Goal: Task Accomplishment & Management: Use online tool/utility

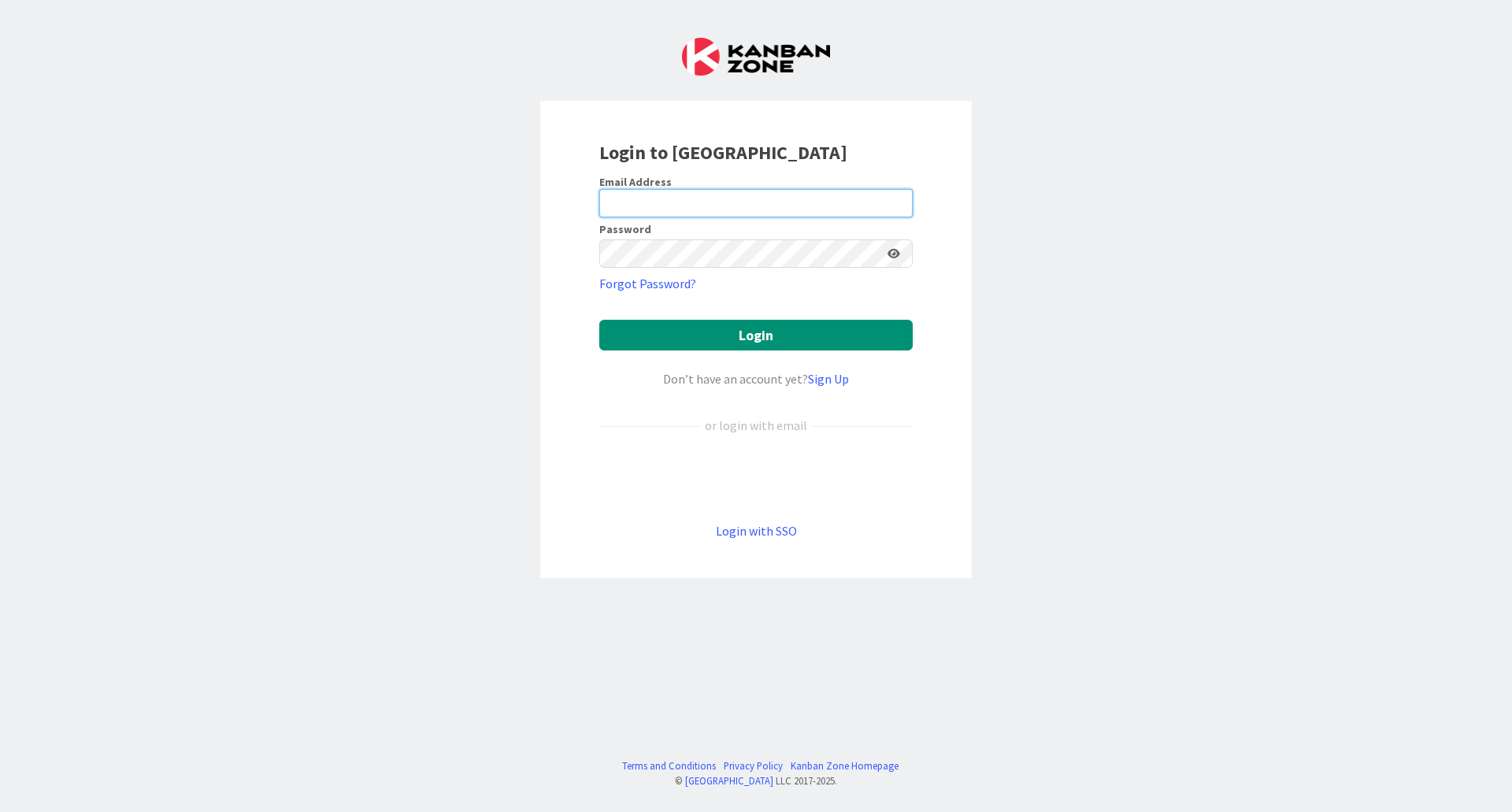
click at [695, 207] on input "email" at bounding box center [756, 203] width 313 height 28
type input "[EMAIL_ADDRESS][PERSON_NAME][DOMAIN_NAME]"
click at [744, 530] on link "Login with SSO" at bounding box center [756, 530] width 81 height 16
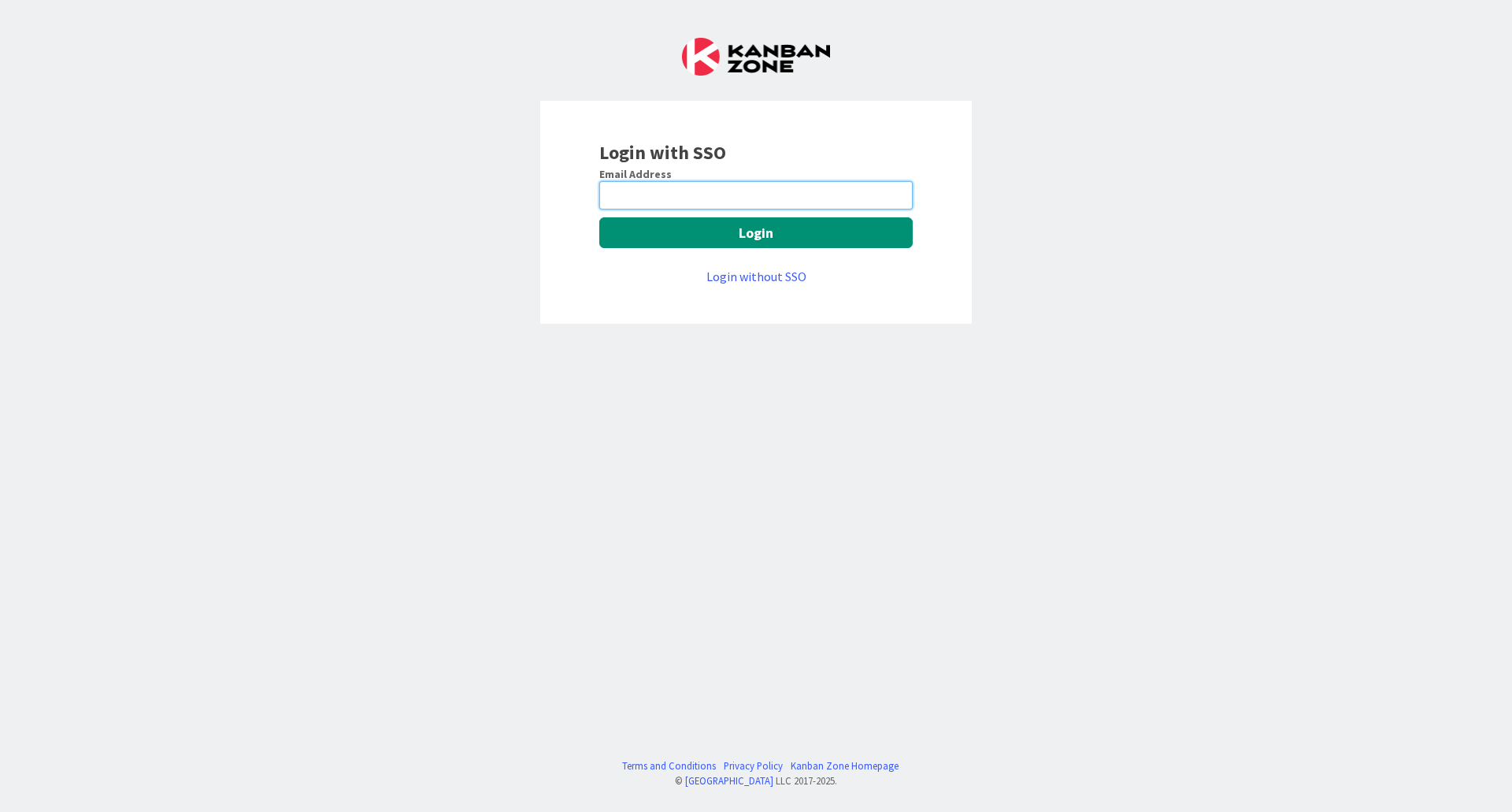
click at [636, 200] on input "email" at bounding box center [756, 195] width 313 height 28
type input "[EMAIL_ADDRESS][PERSON_NAME][DOMAIN_NAME]"
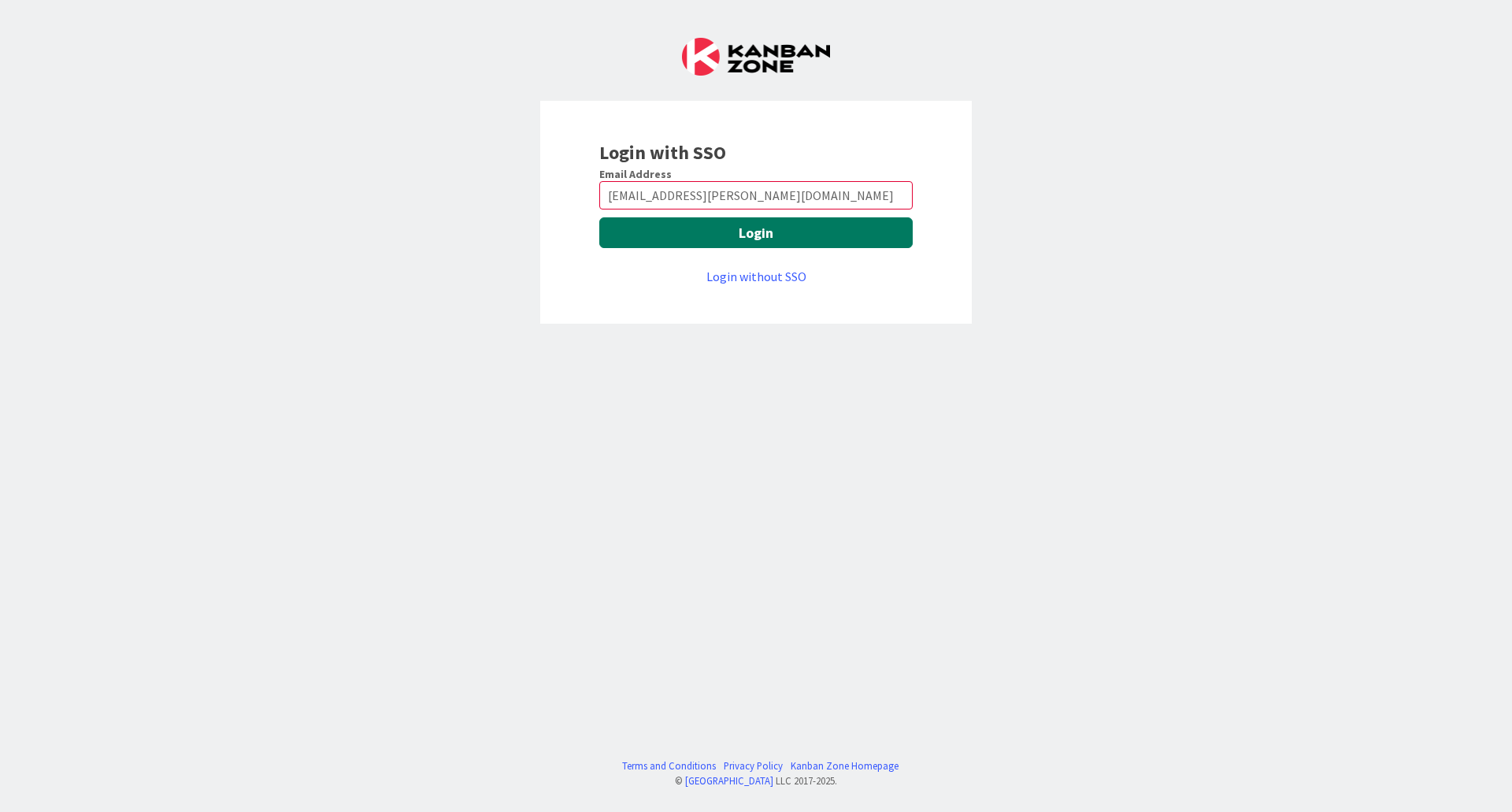
click at [658, 238] on button "Login" at bounding box center [756, 232] width 313 height 31
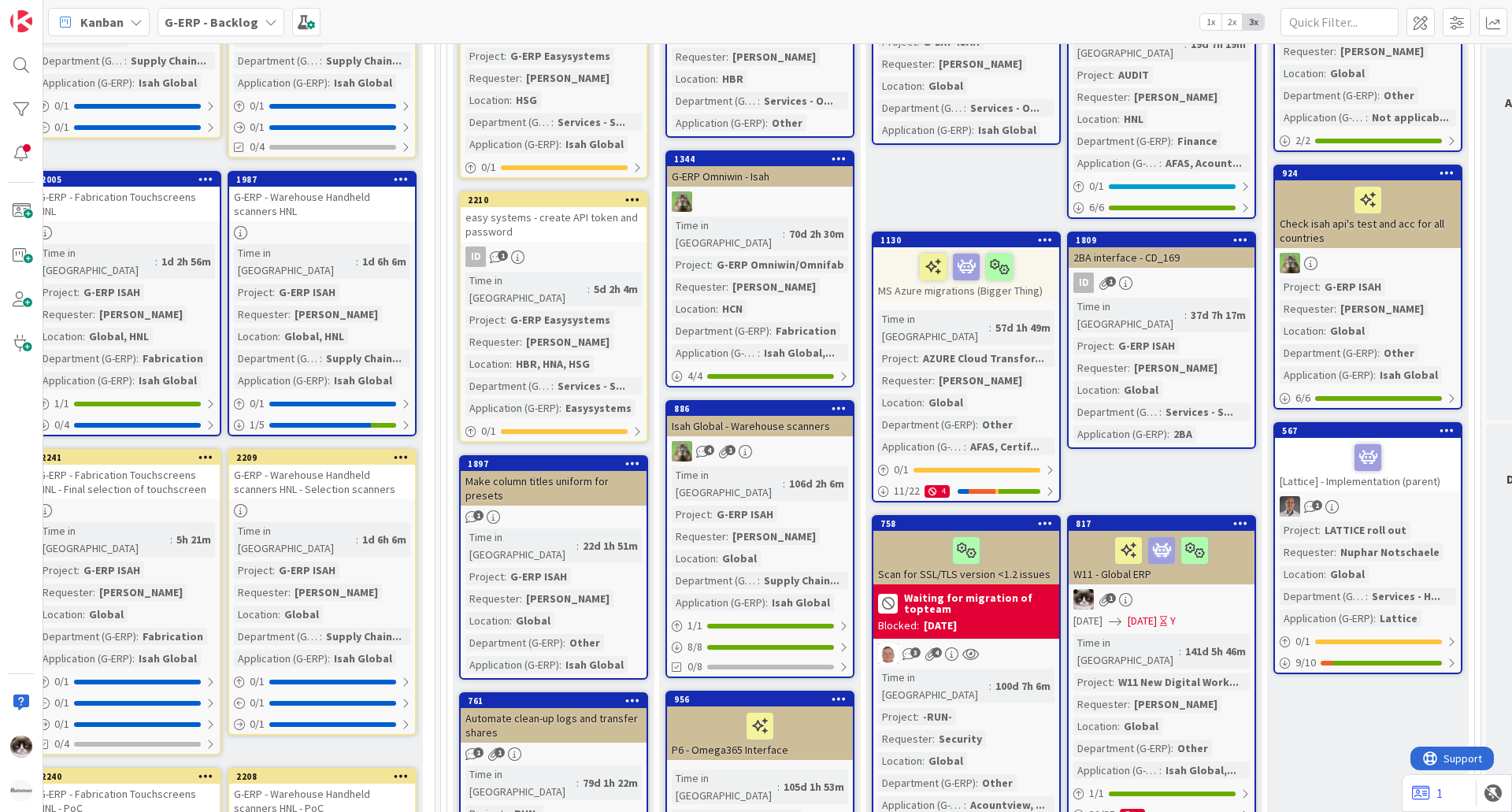
scroll to position [158, 286]
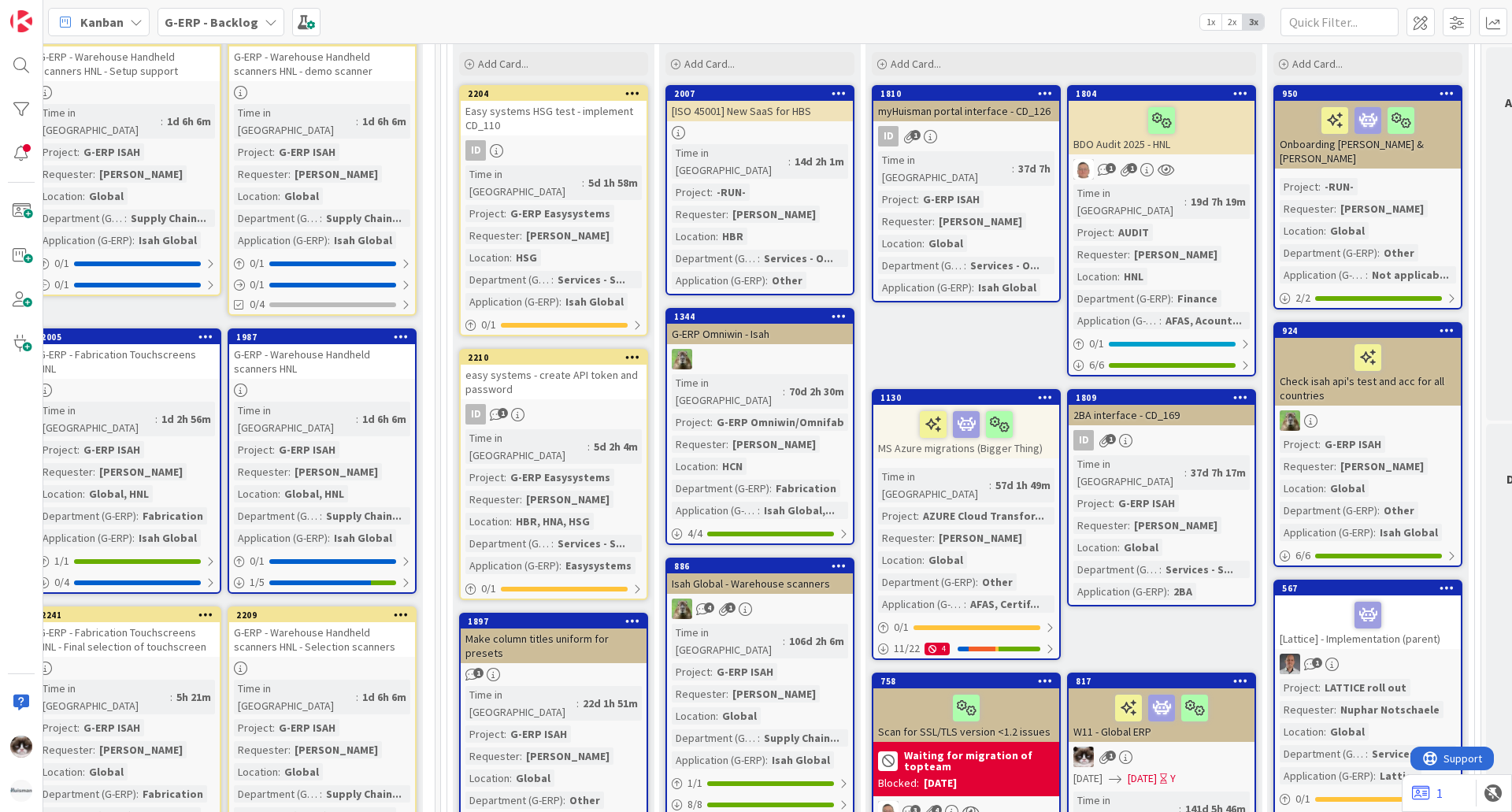
click at [1049, 90] on icon at bounding box center [1045, 93] width 15 height 11
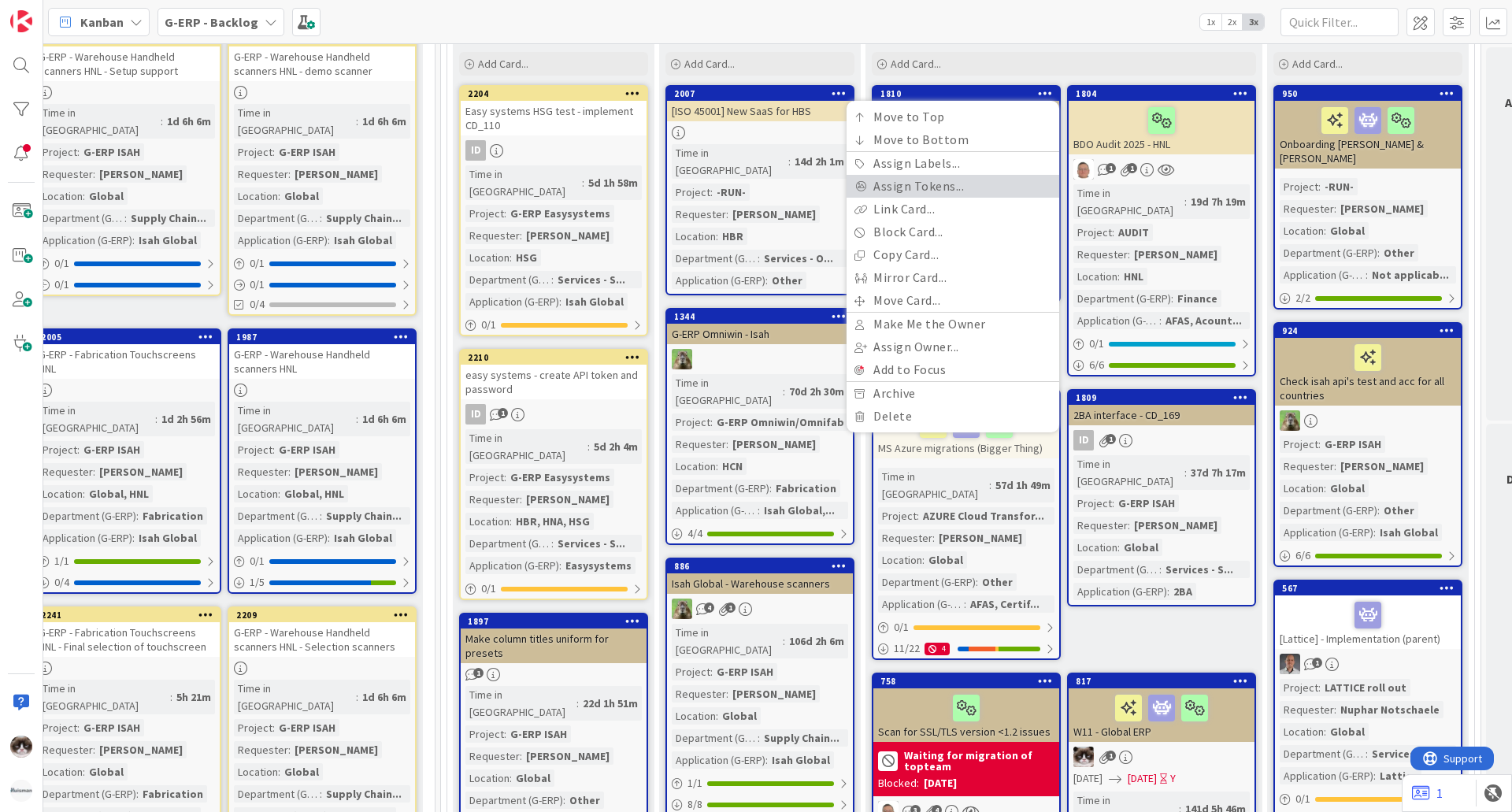
click at [942, 185] on link "Assign Tokens..." at bounding box center [953, 186] width 213 height 23
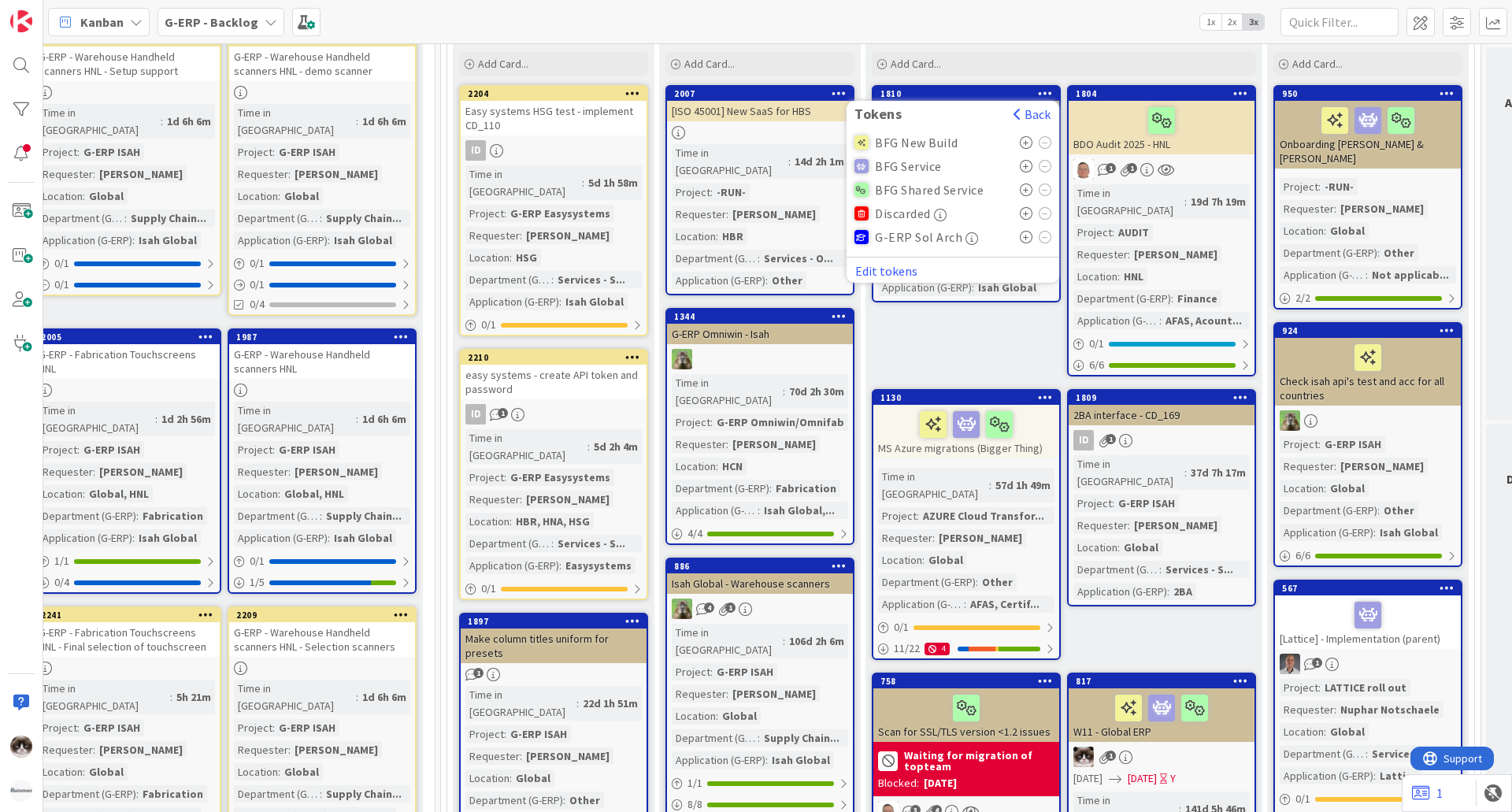
click at [1024, 165] on icon at bounding box center [1026, 166] width 13 height 12
click at [1241, 391] on icon at bounding box center [1241, 396] width 15 height 11
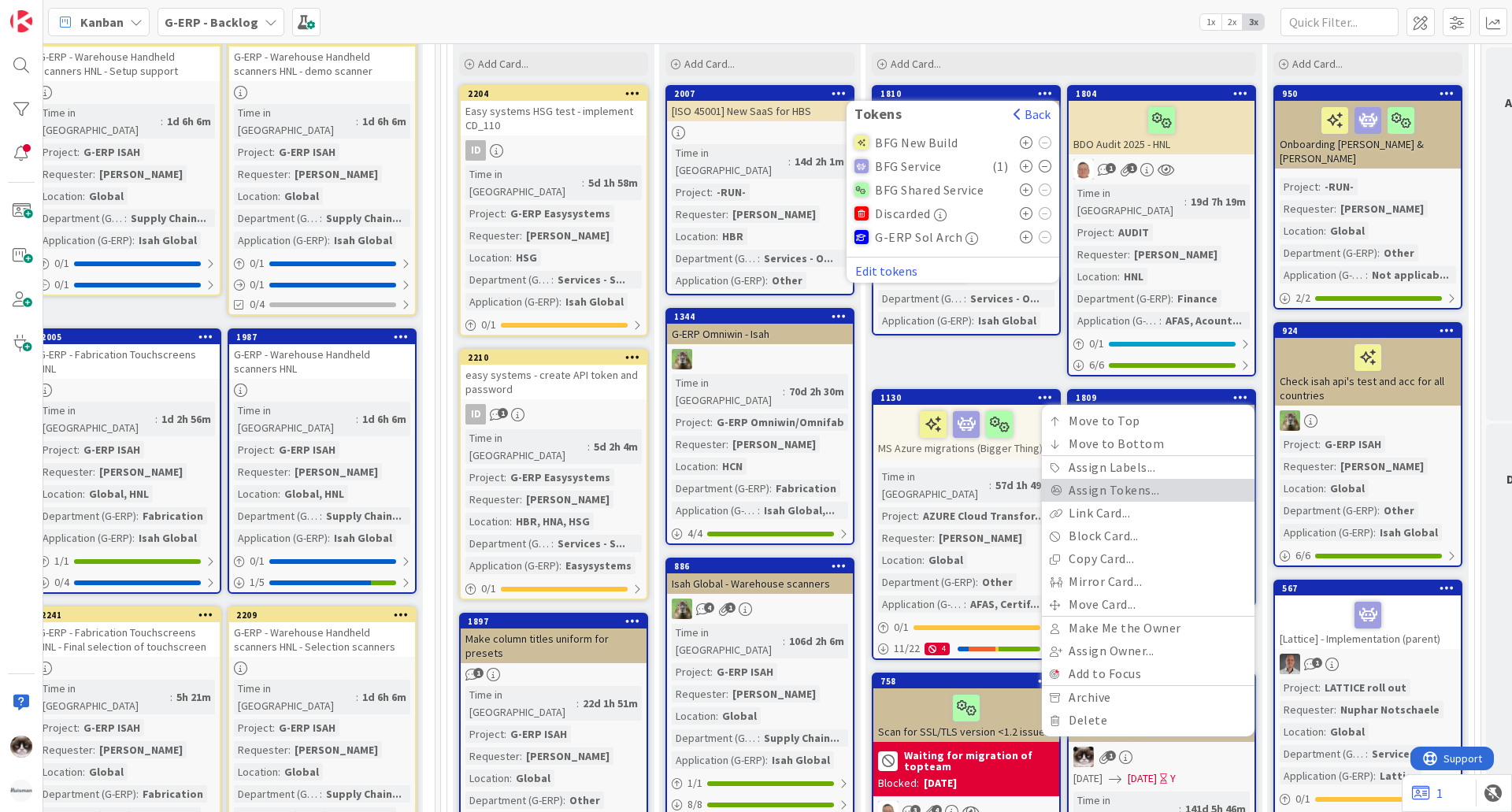
click at [1136, 479] on link "Assign Tokens..." at bounding box center [1148, 490] width 213 height 23
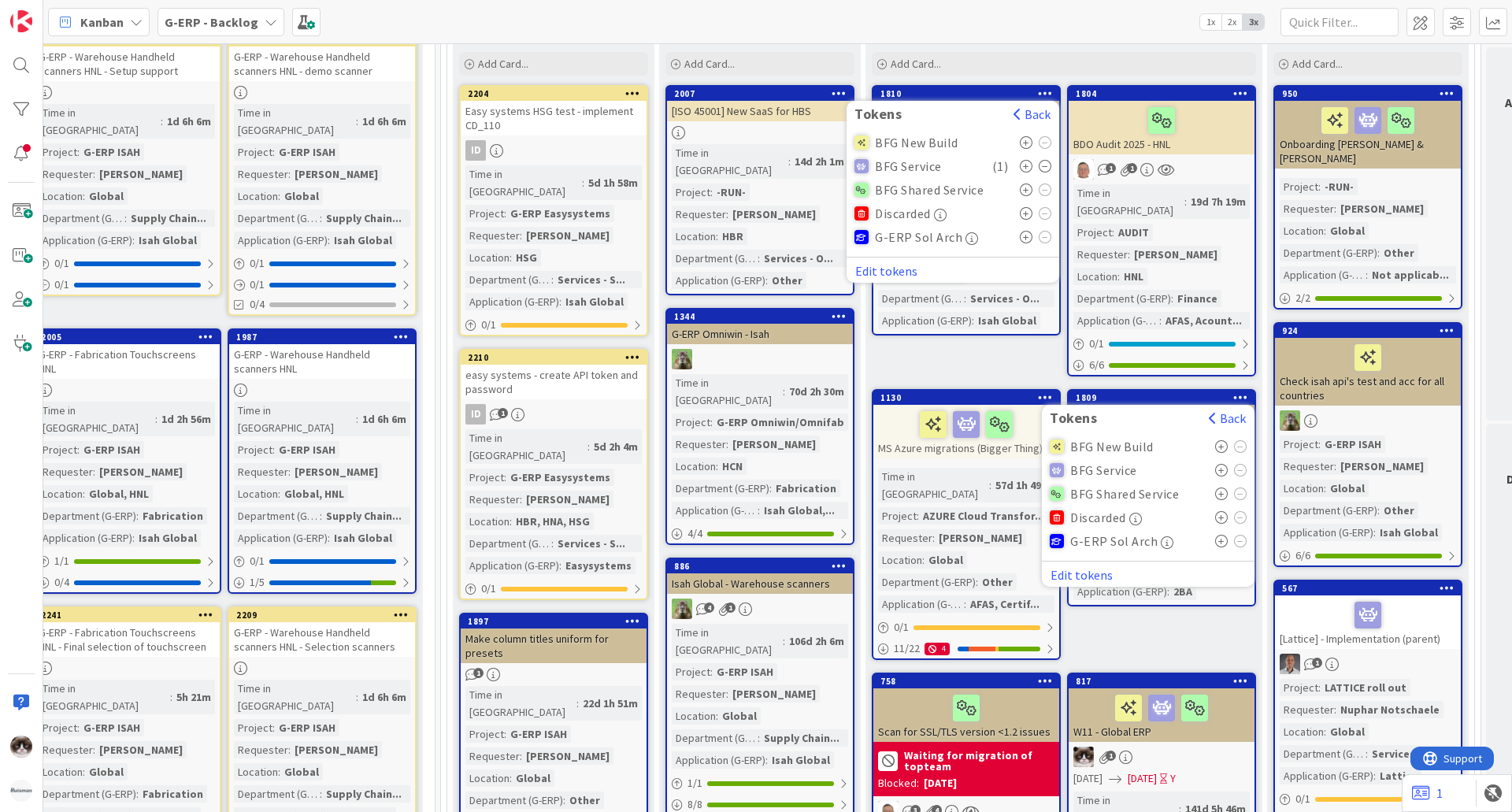
click at [1223, 464] on icon at bounding box center [1221, 470] width 13 height 12
click at [1222, 440] on icon at bounding box center [1221, 446] width 13 height 12
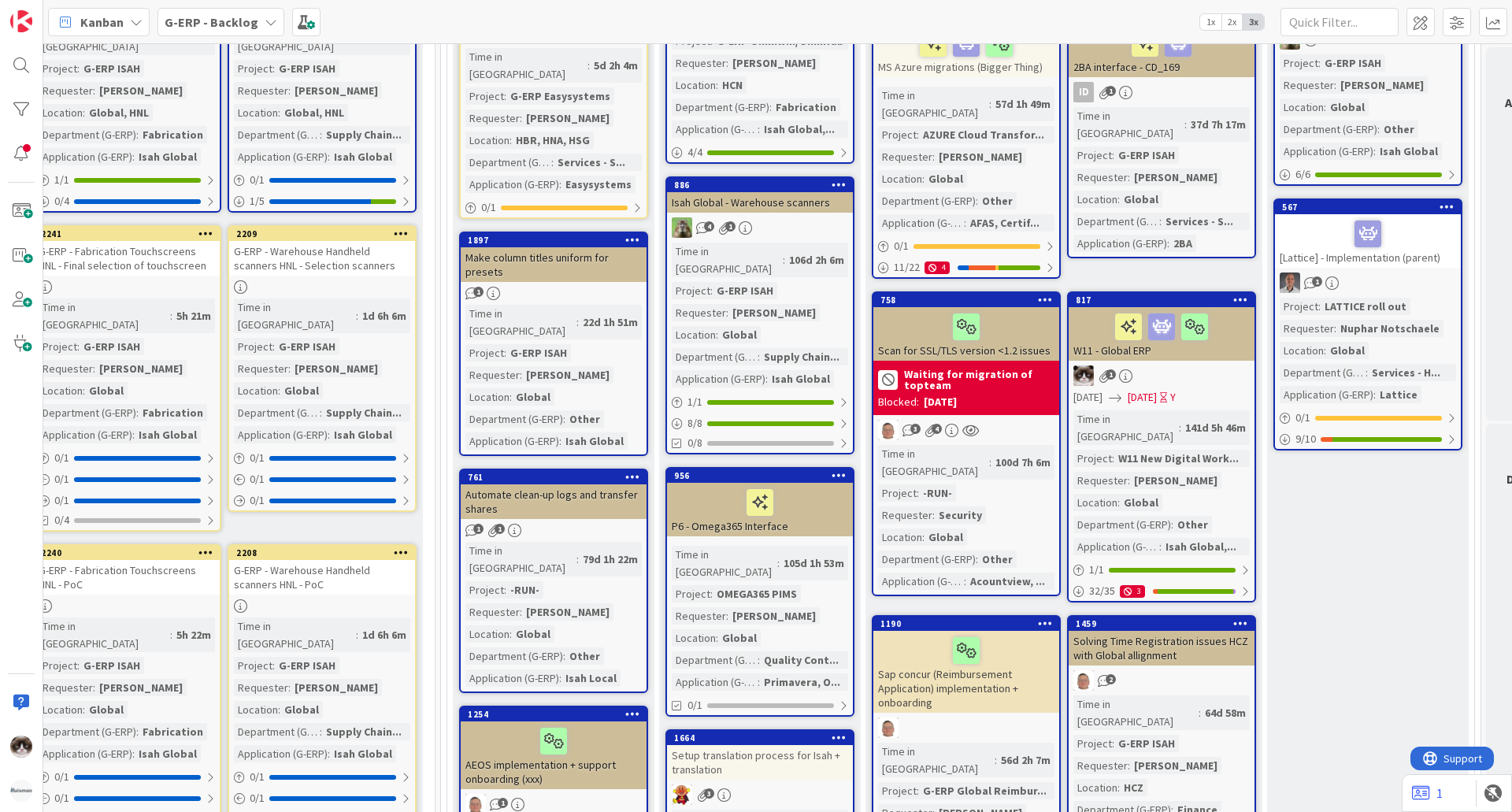
scroll to position [709, 286]
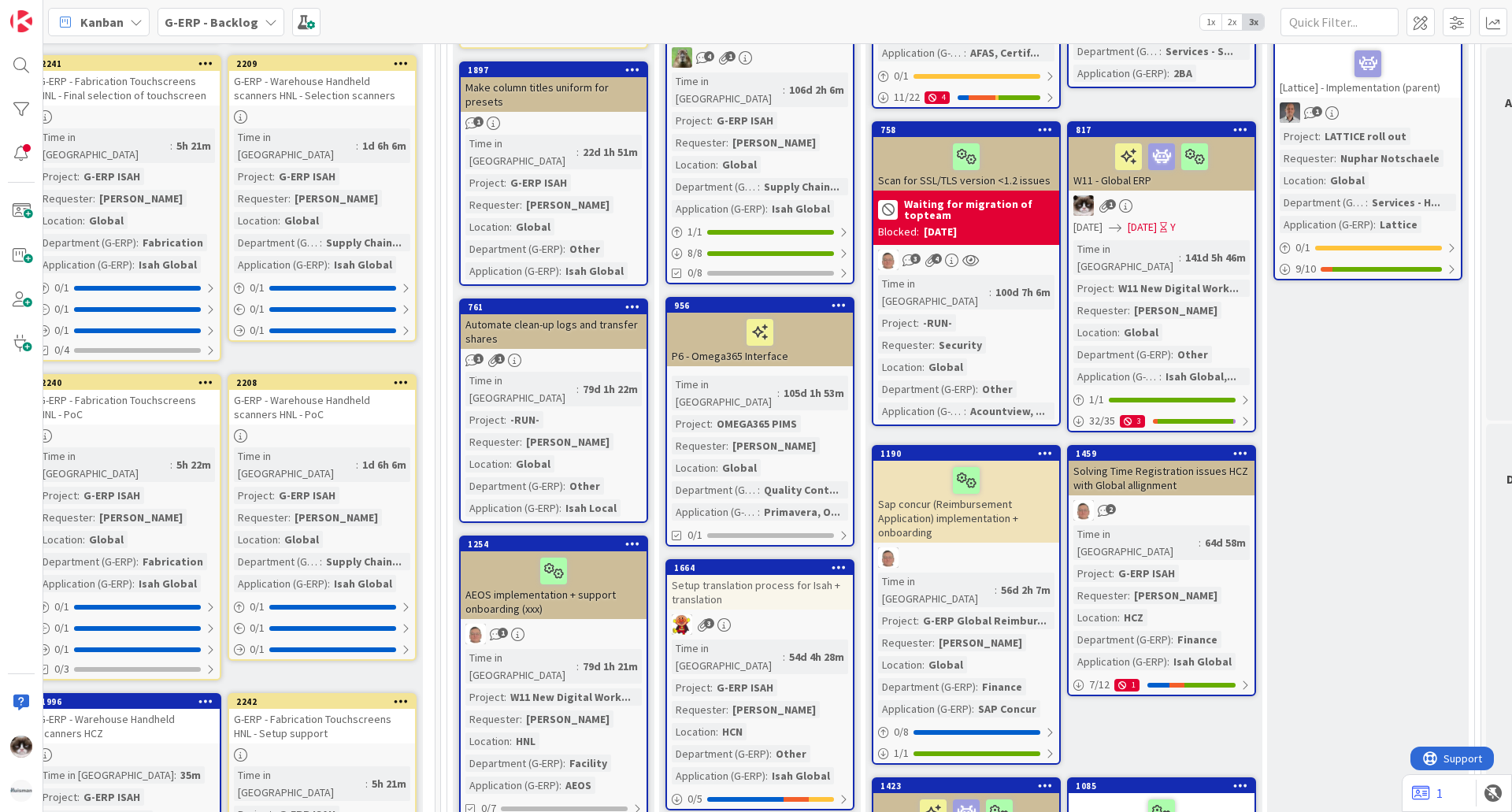
click at [1245, 447] on icon at bounding box center [1241, 452] width 15 height 11
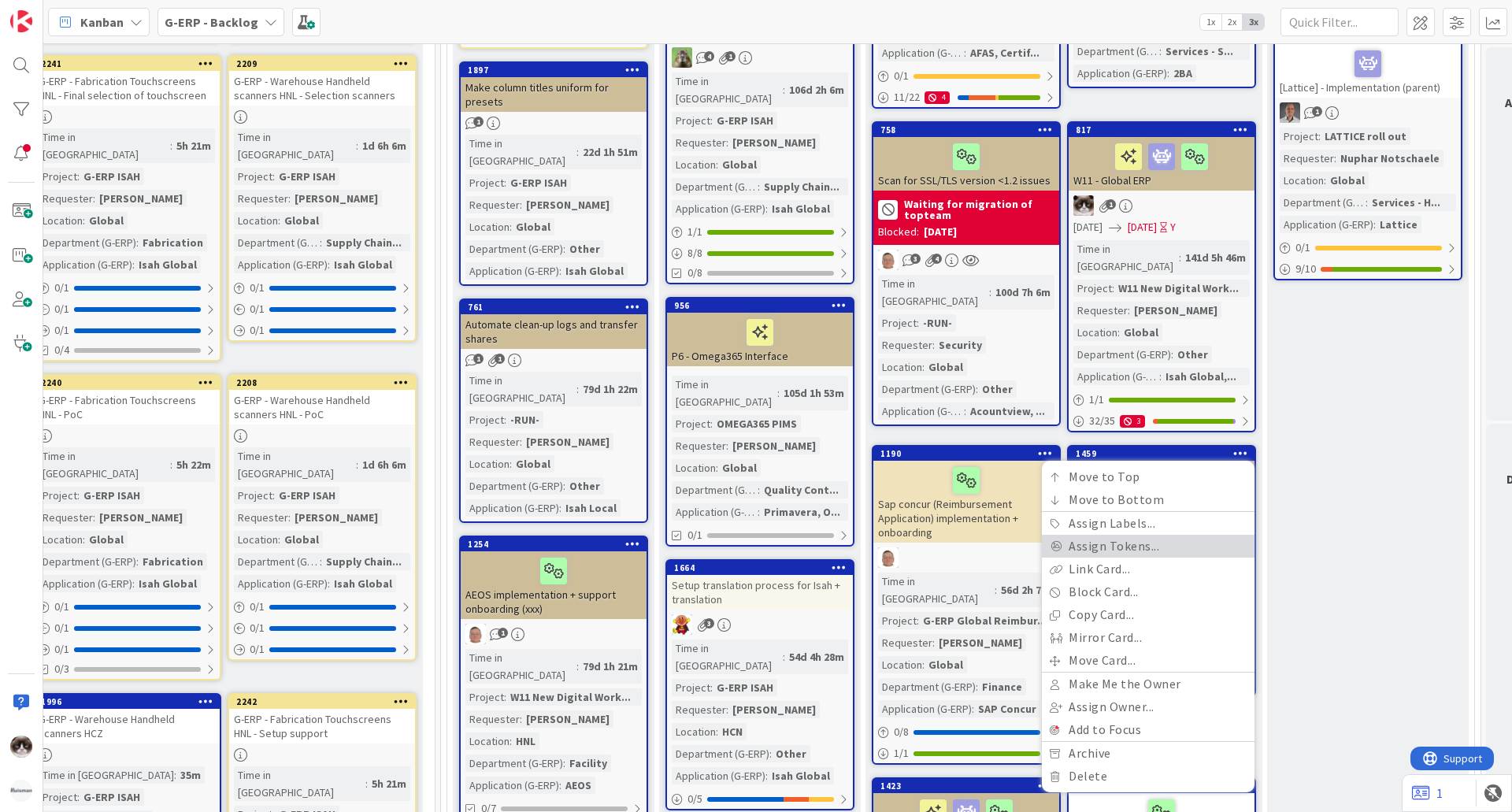
click at [1151, 535] on link "Assign Tokens..." at bounding box center [1148, 546] width 213 height 23
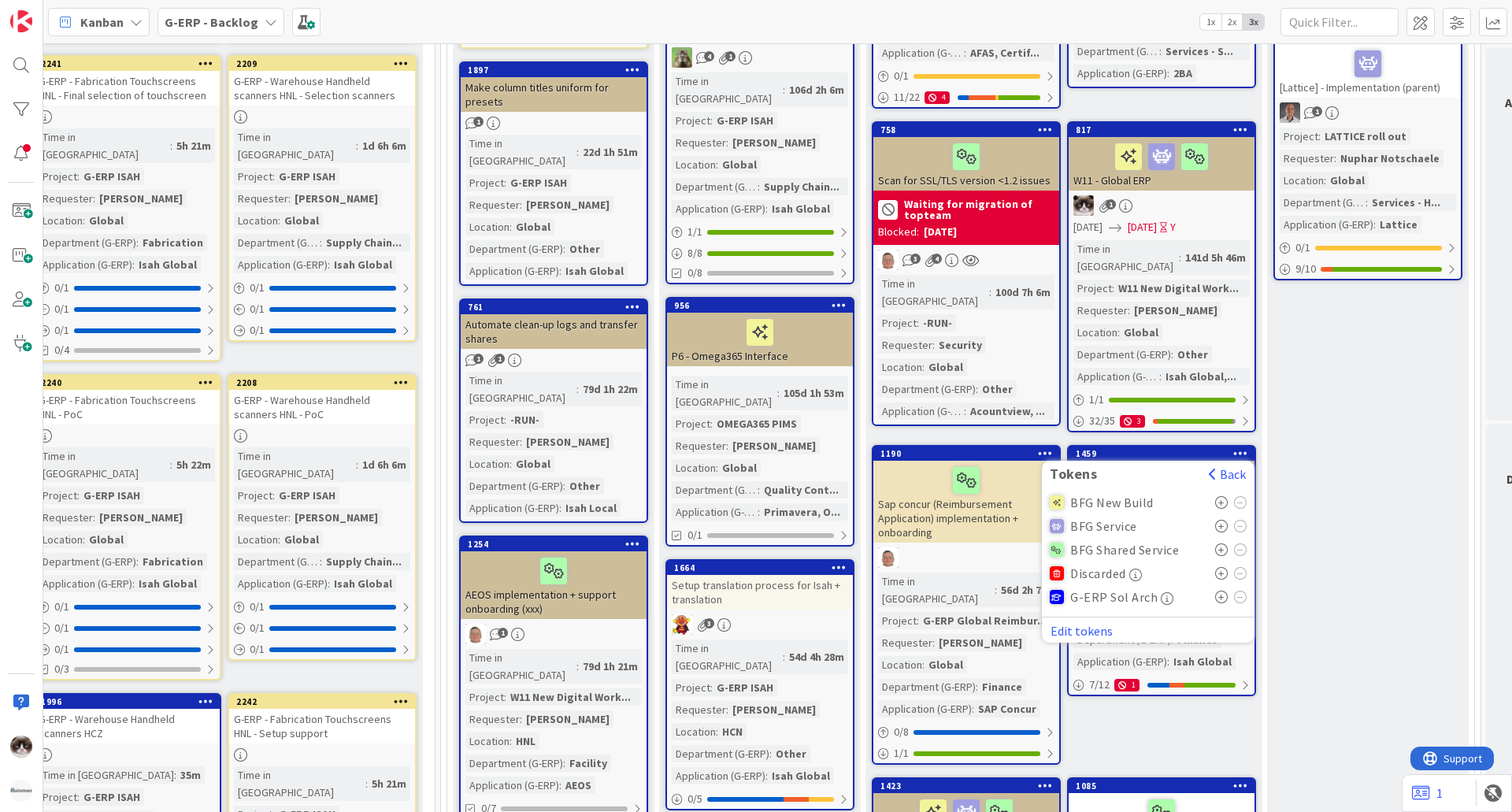
click at [1221, 543] on icon at bounding box center [1221, 550] width 13 height 12
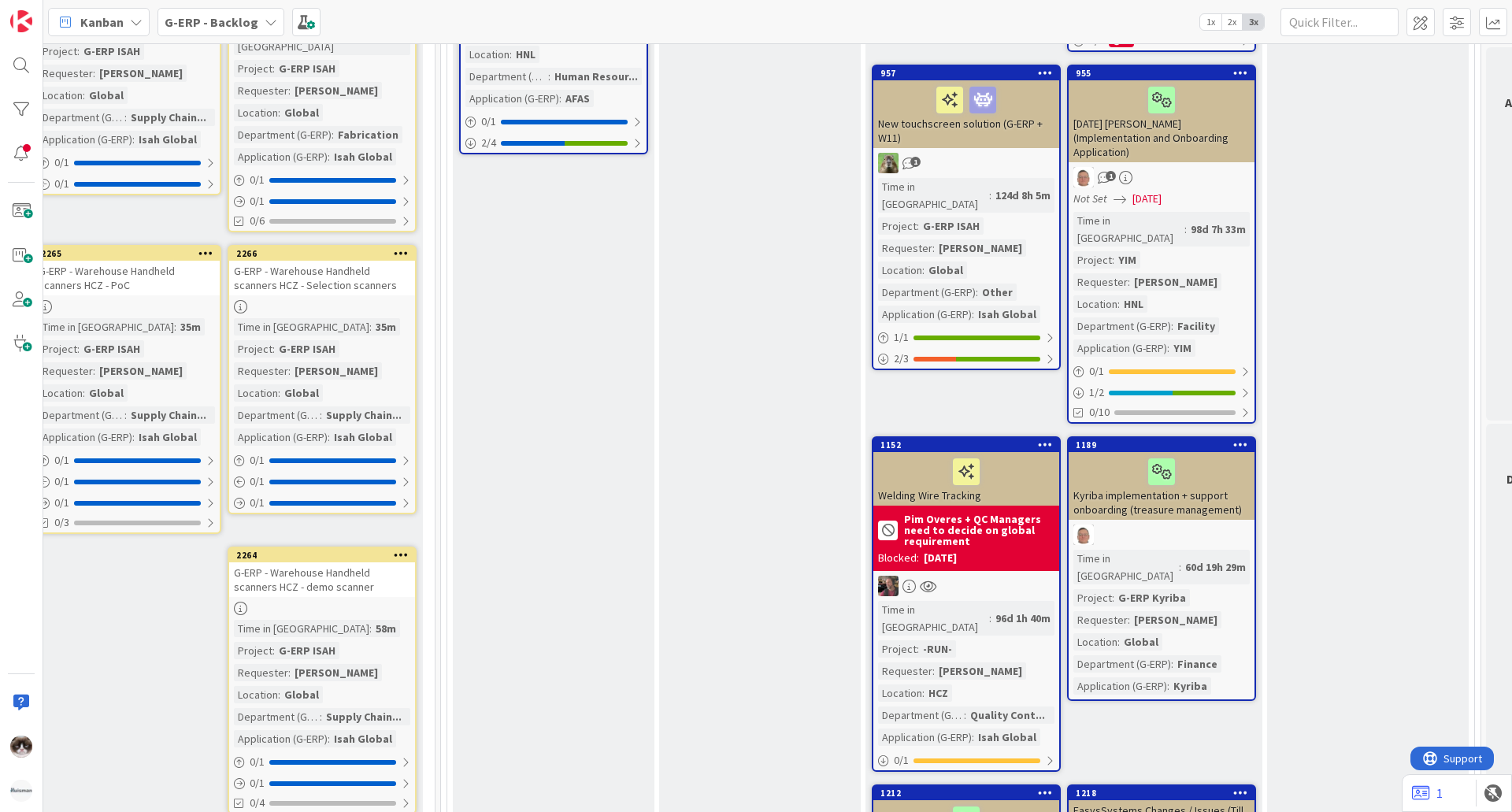
click at [763, 532] on div "Ready Add Card... 2007 [ISO 45001] New SaaS for HBS Time in Column : 14d 2h 1m …" at bounding box center [760, 94] width 201 height 3294
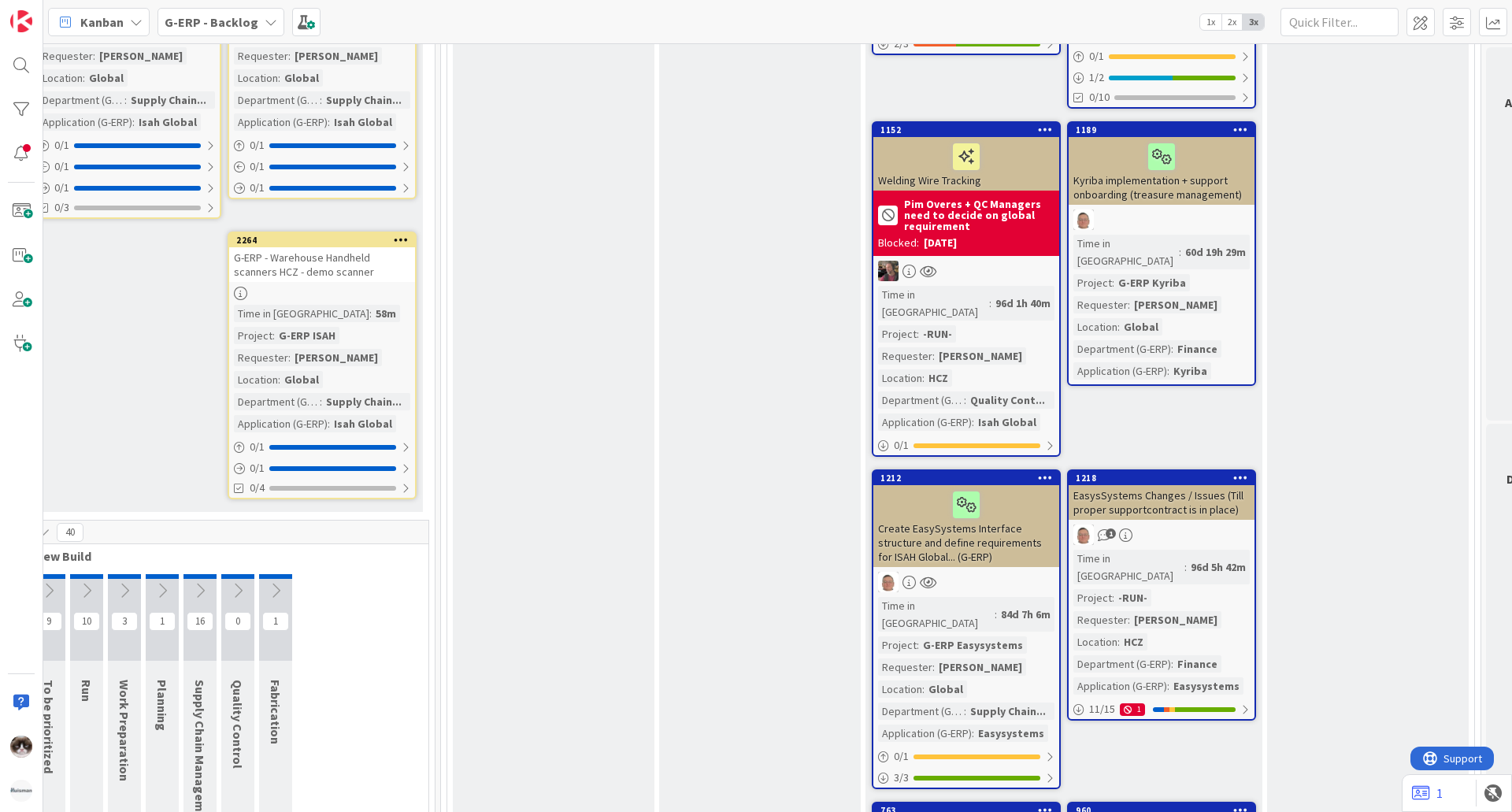
click at [1243, 472] on icon at bounding box center [1241, 477] width 15 height 11
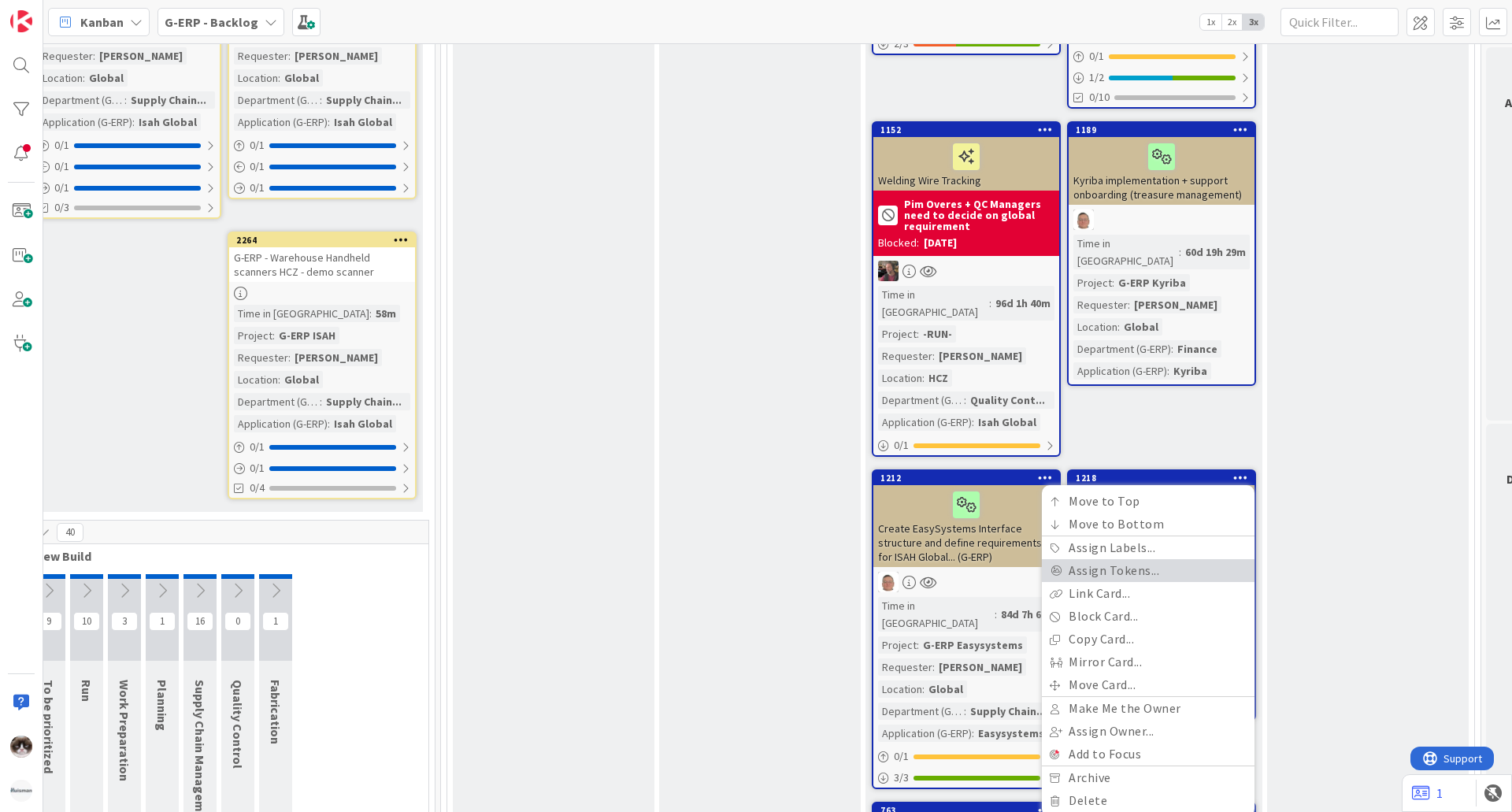
click at [1143, 559] on link "Assign Tokens..." at bounding box center [1148, 570] width 213 height 23
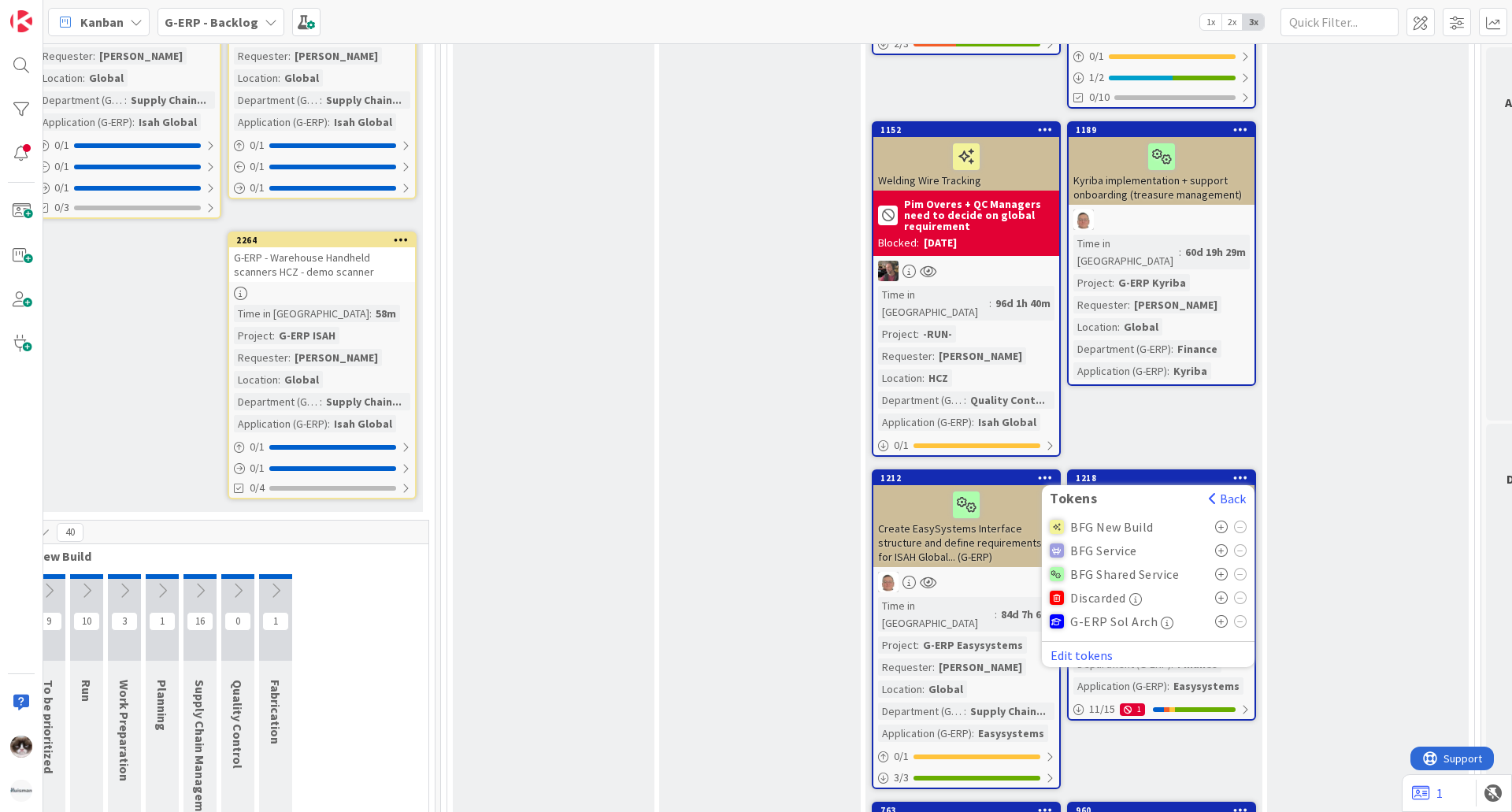
click at [1220, 568] on icon at bounding box center [1221, 574] width 13 height 12
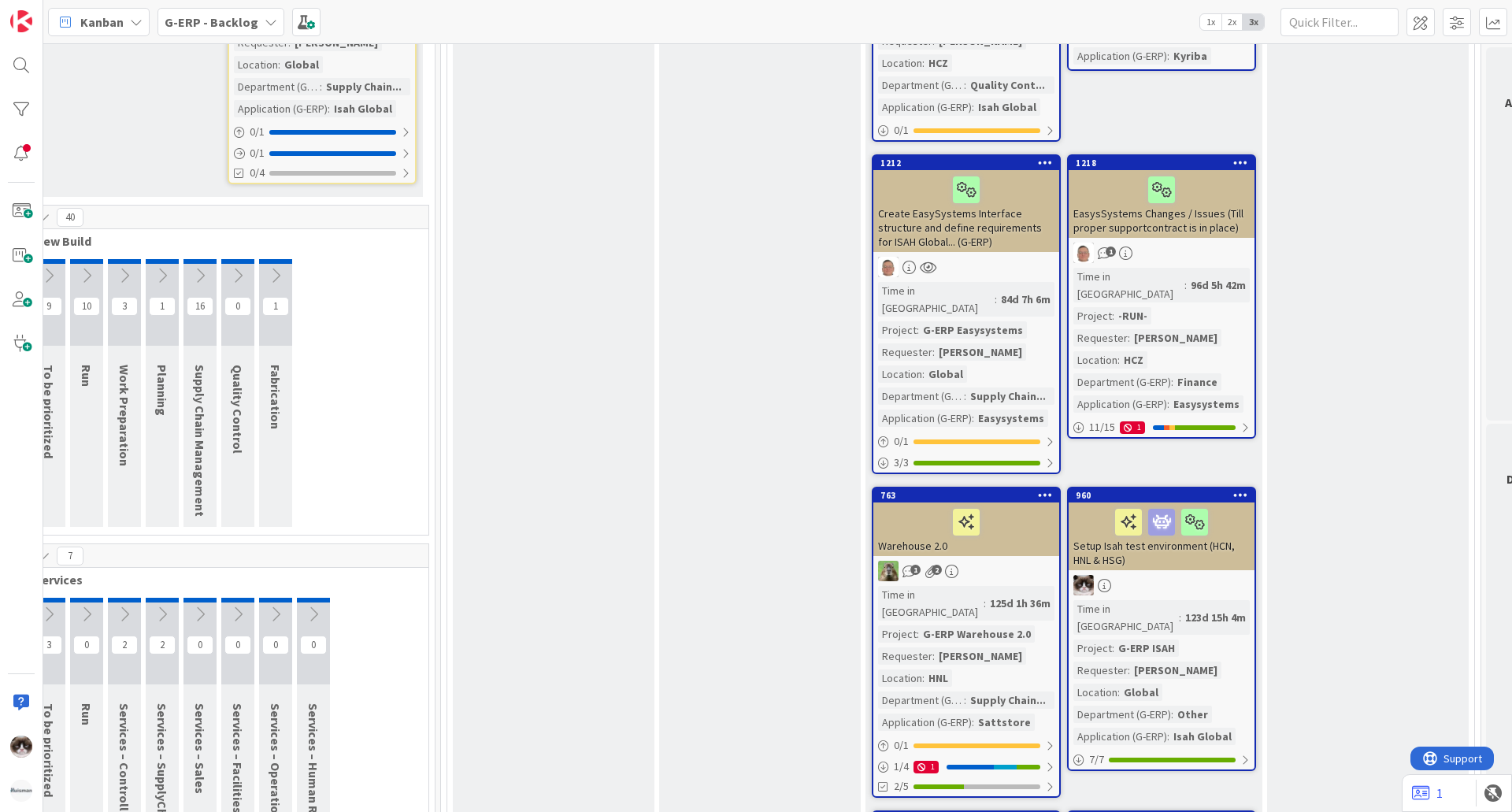
scroll to position [2598, 286]
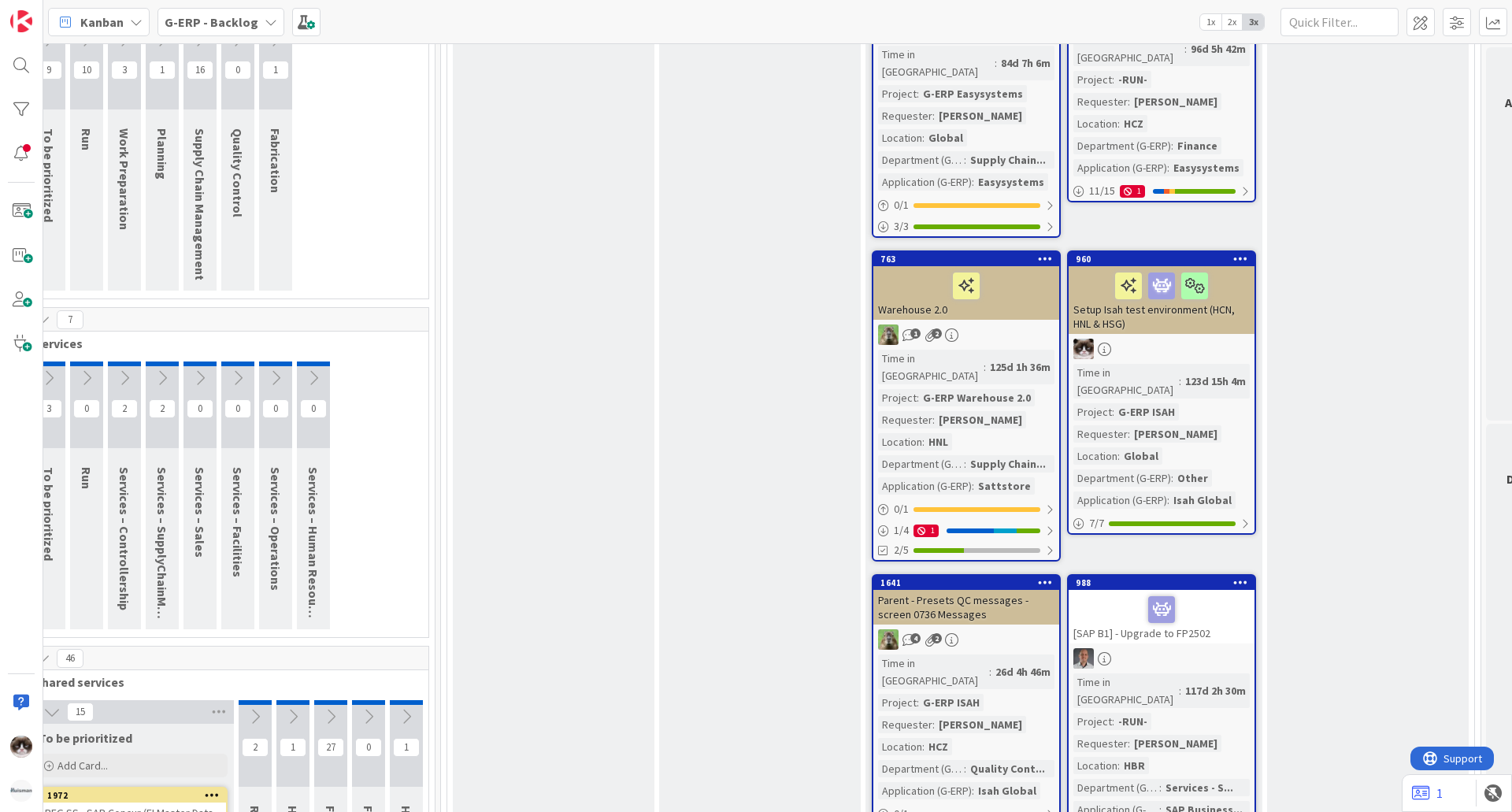
click at [1049, 577] on icon at bounding box center [1045, 582] width 15 height 11
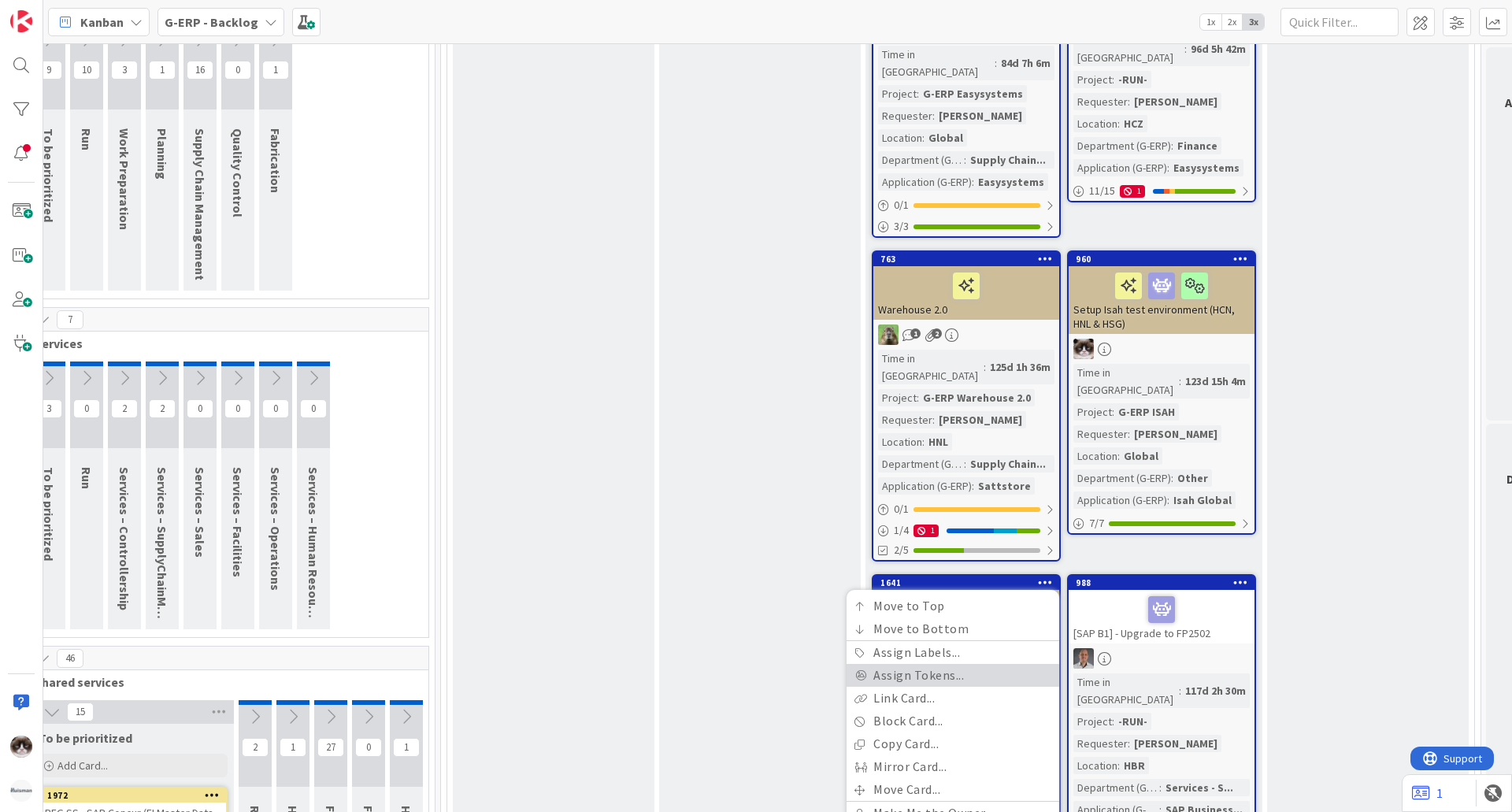
click at [953, 663] on link "Assign Tokens..." at bounding box center [953, 675] width 213 height 23
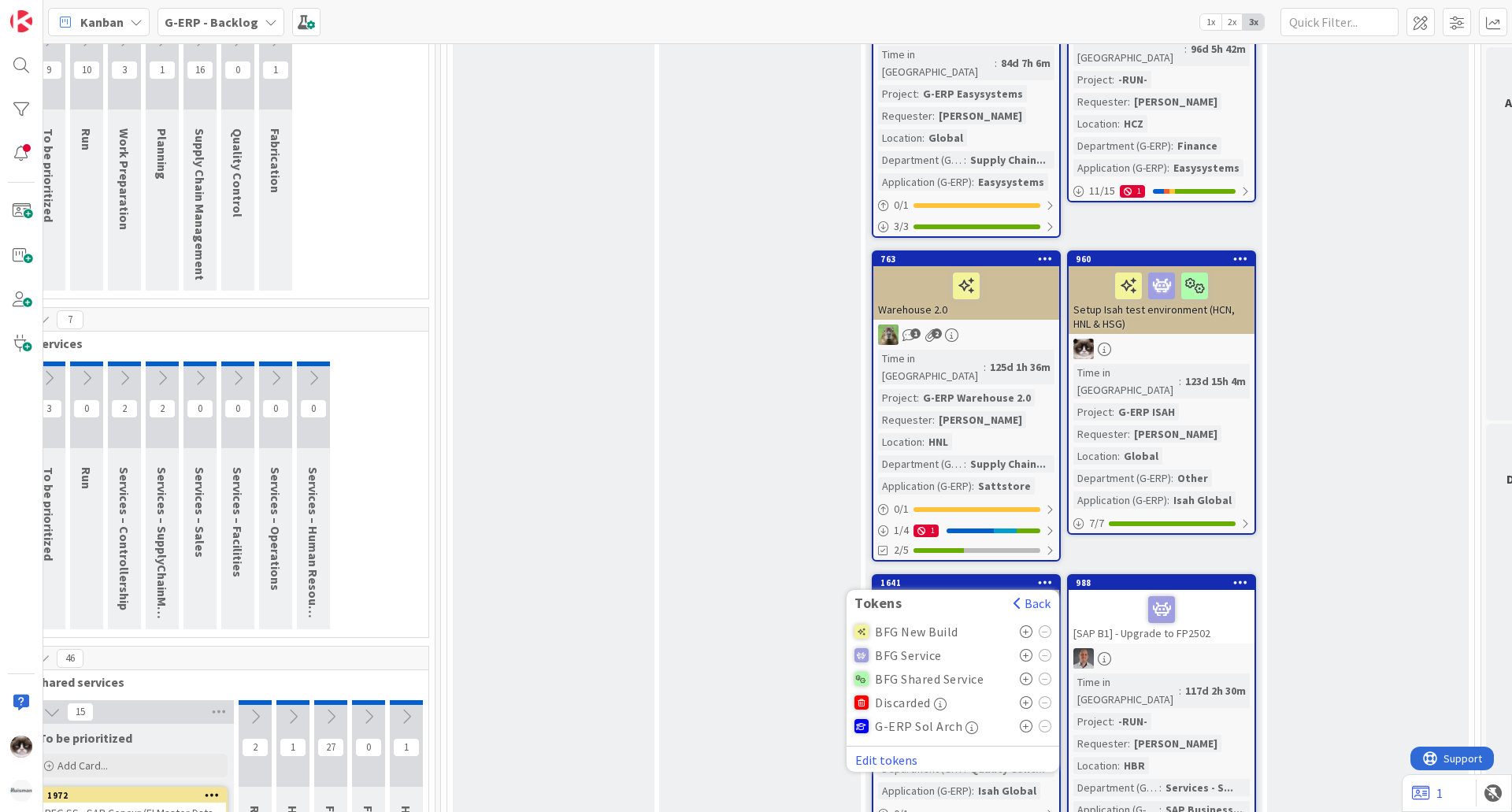
click at [1030, 625] on icon at bounding box center [1026, 631] width 13 height 12
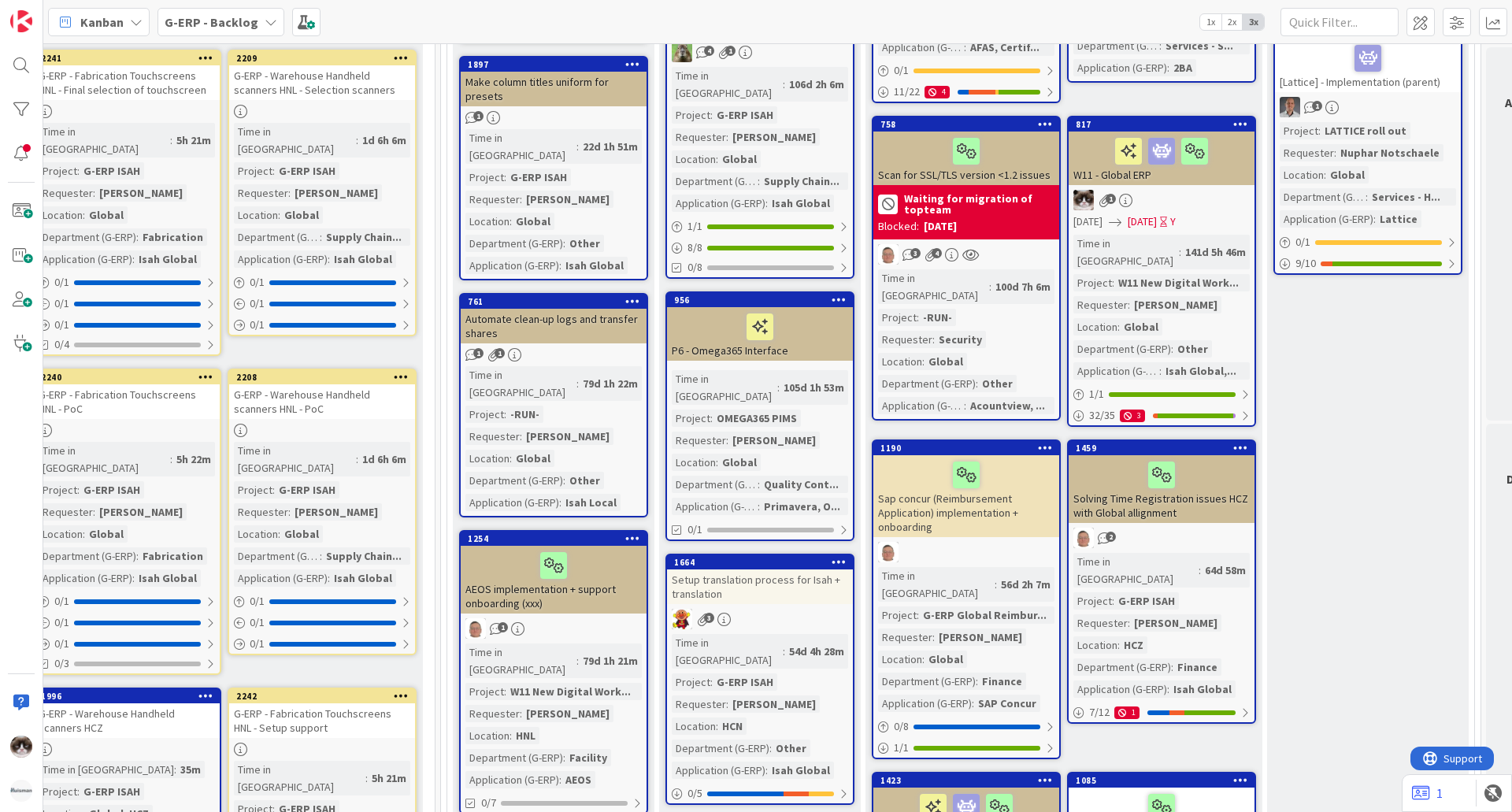
scroll to position [709, 286]
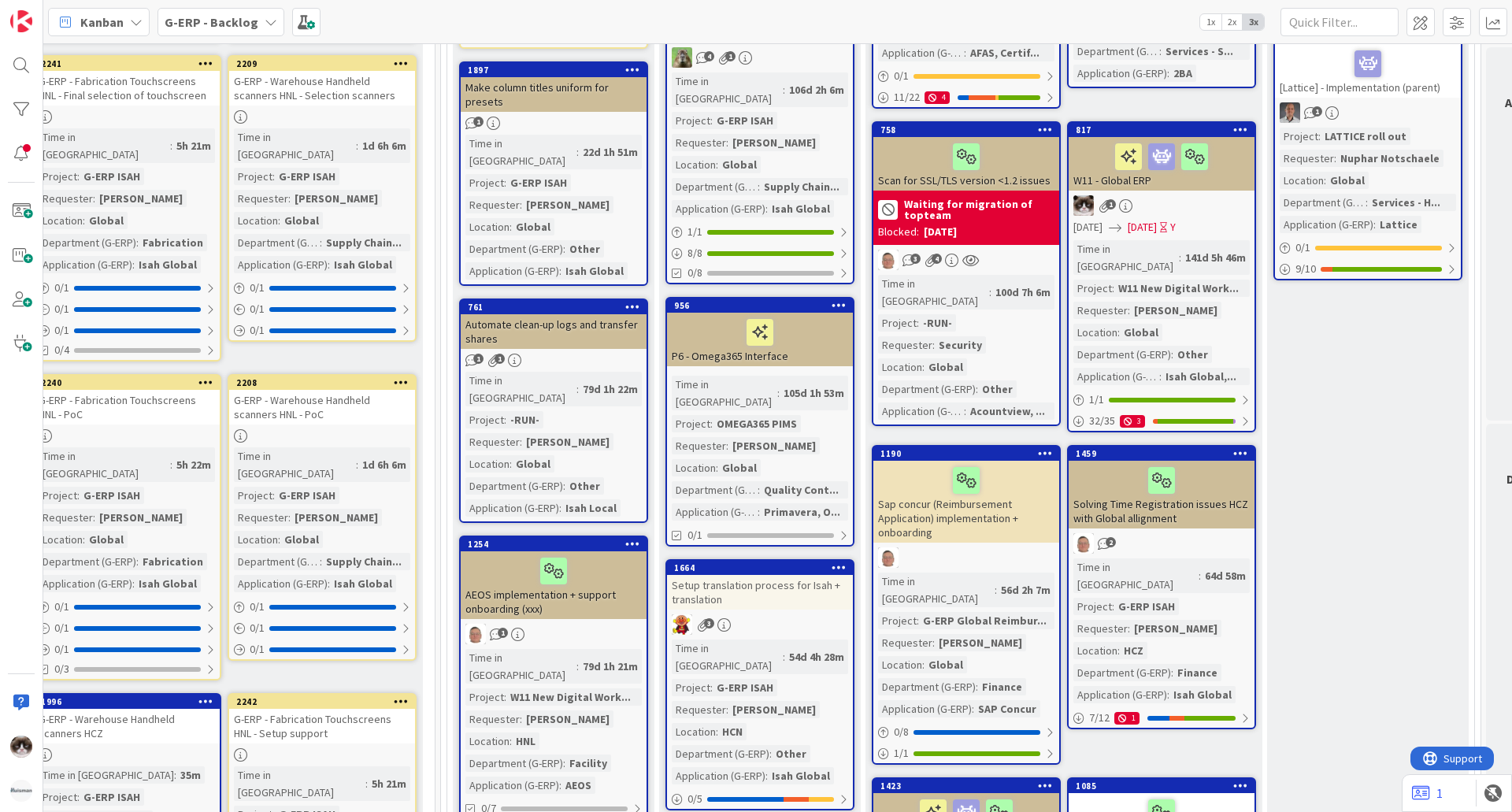
click at [837, 562] on icon at bounding box center [839, 567] width 15 height 11
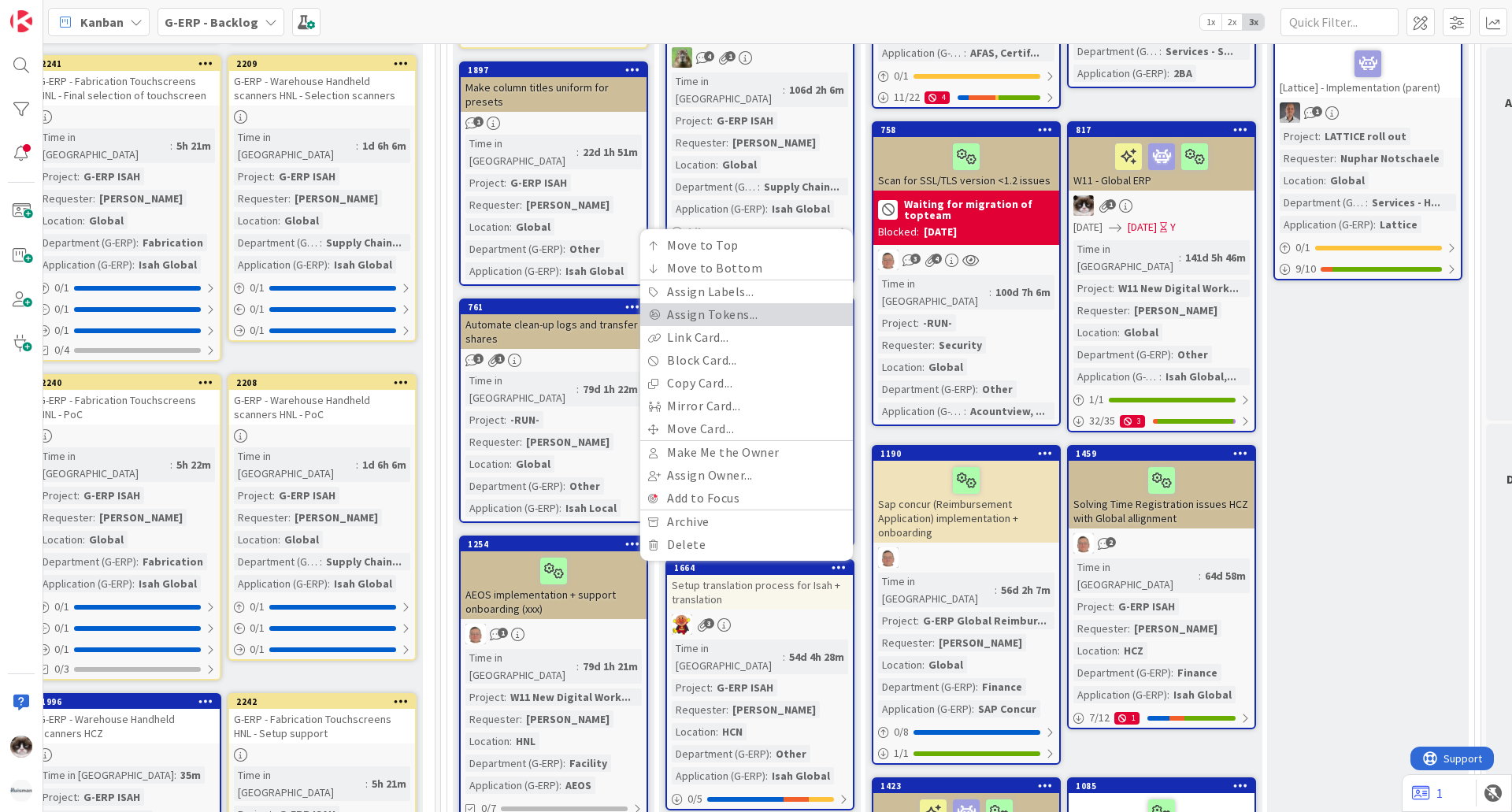
click at [754, 303] on link "Assign Tokens..." at bounding box center [746, 314] width 213 height 23
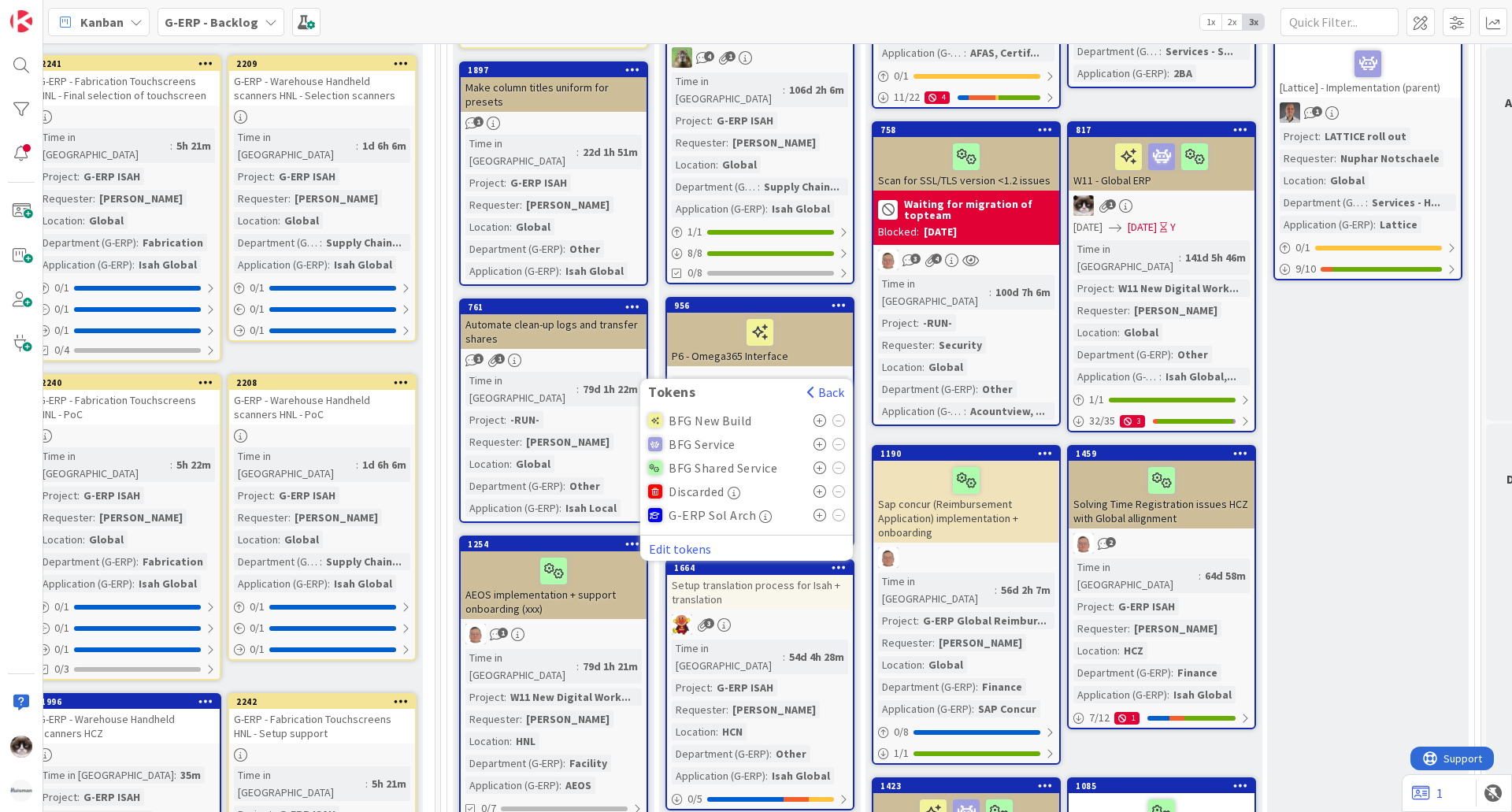
click at [820, 414] on icon at bounding box center [819, 420] width 13 height 12
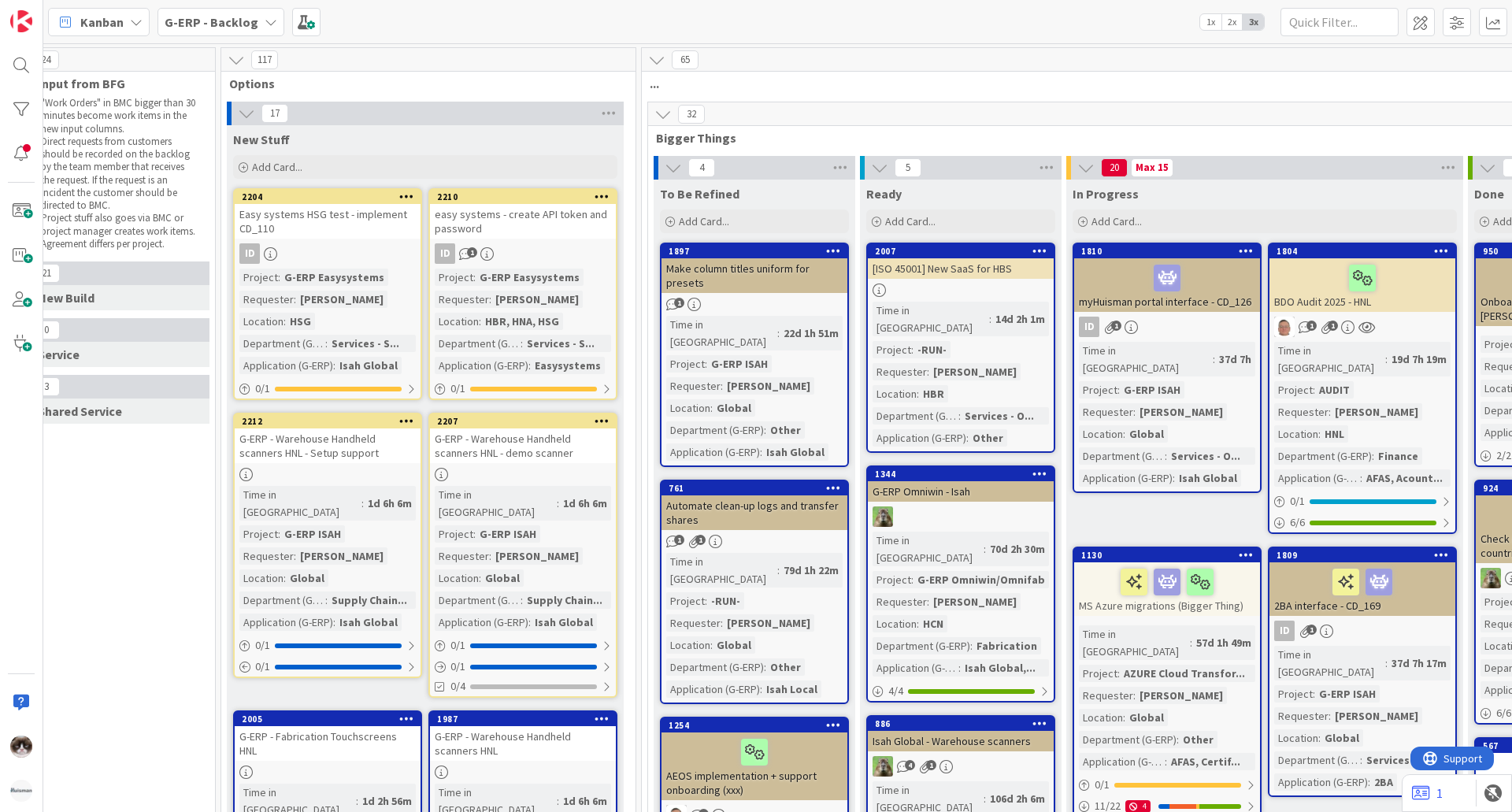
scroll to position [0, 0]
